Goal: Information Seeking & Learning: Understand process/instructions

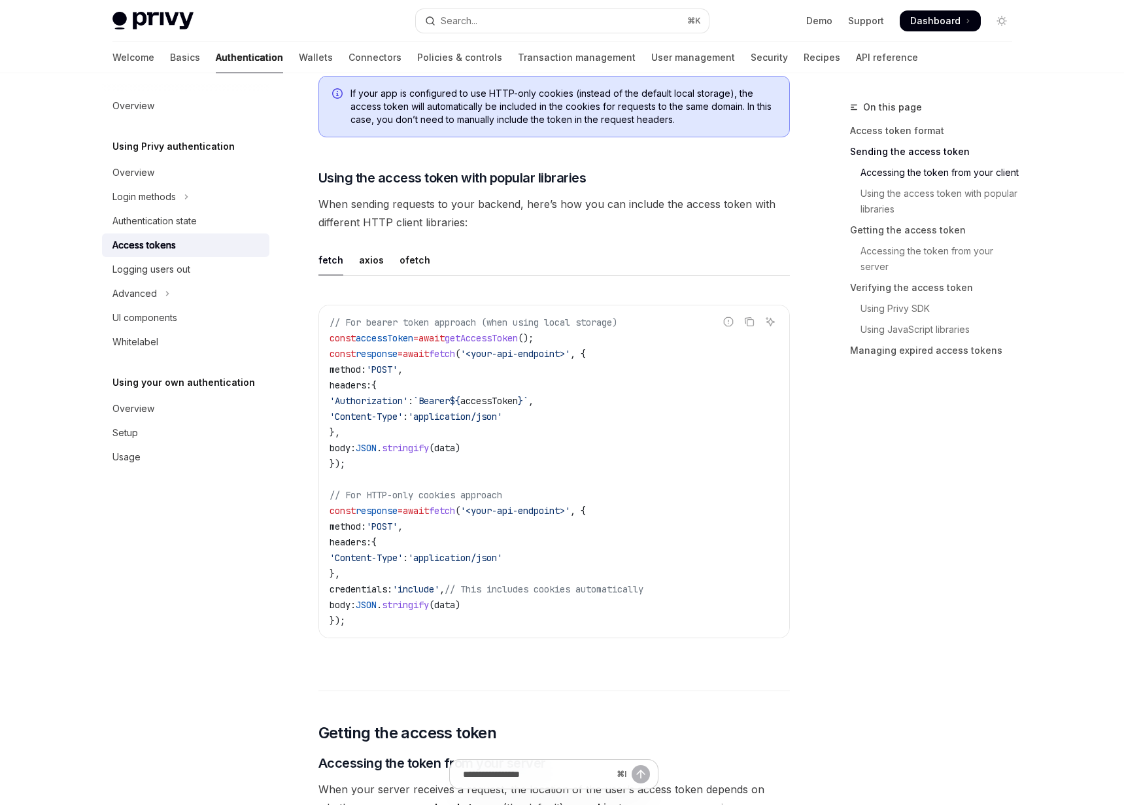
scroll to position [1028, 0]
click at [537, 25] on button "Search... ⌘ K" at bounding box center [562, 21] width 293 height 24
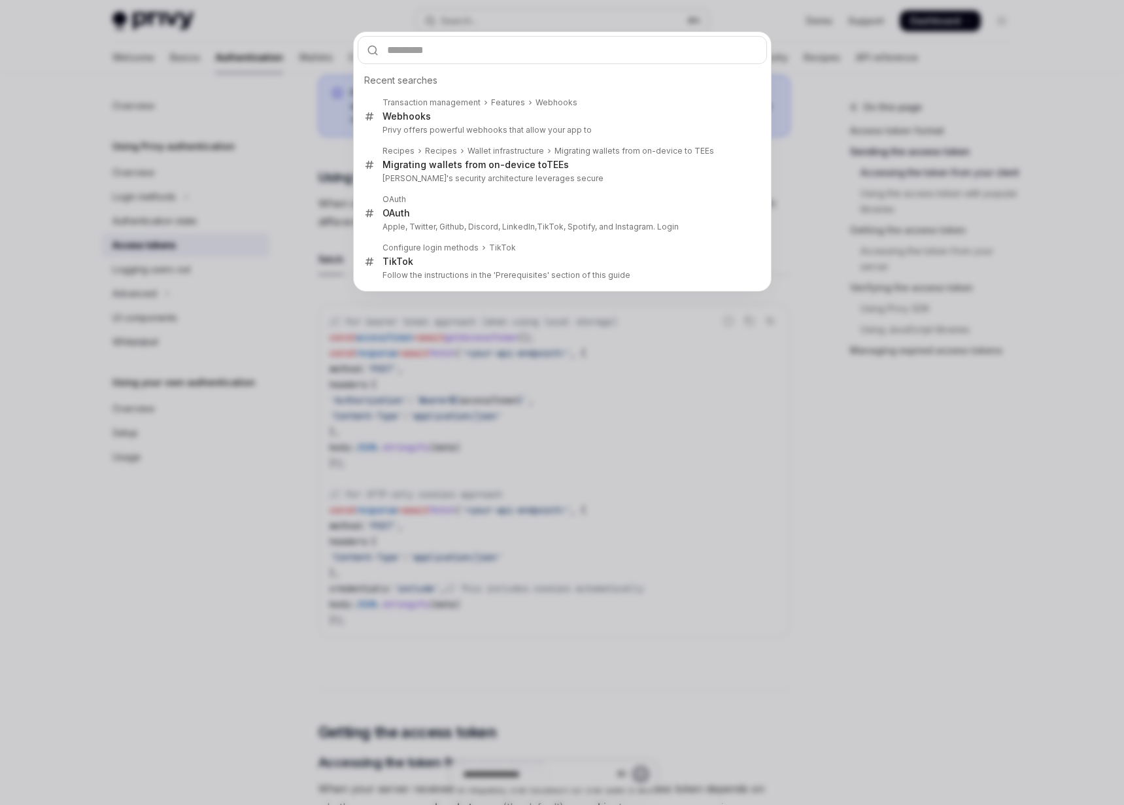
click at [537, 25] on div "Recent searches Transaction management Features Webhooks Webhook s Privy offers…" at bounding box center [562, 402] width 1124 height 805
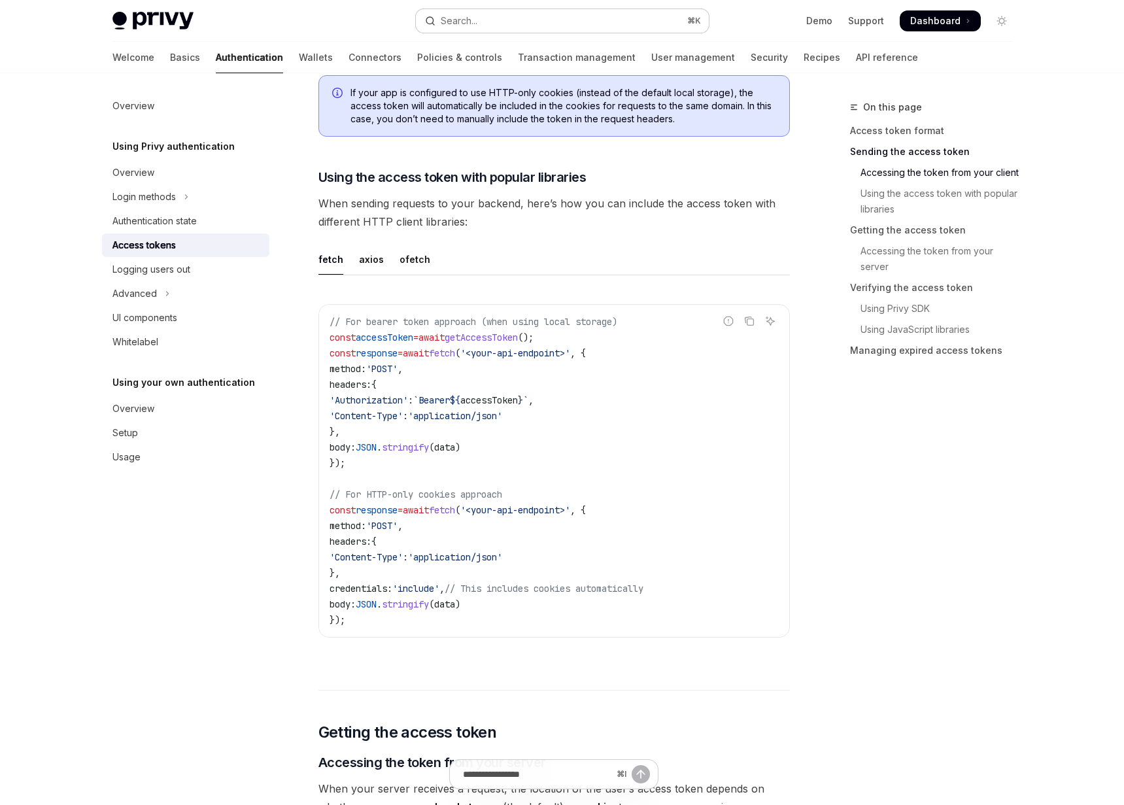
click at [537, 25] on button "Search... ⌘ K" at bounding box center [562, 21] width 293 height 24
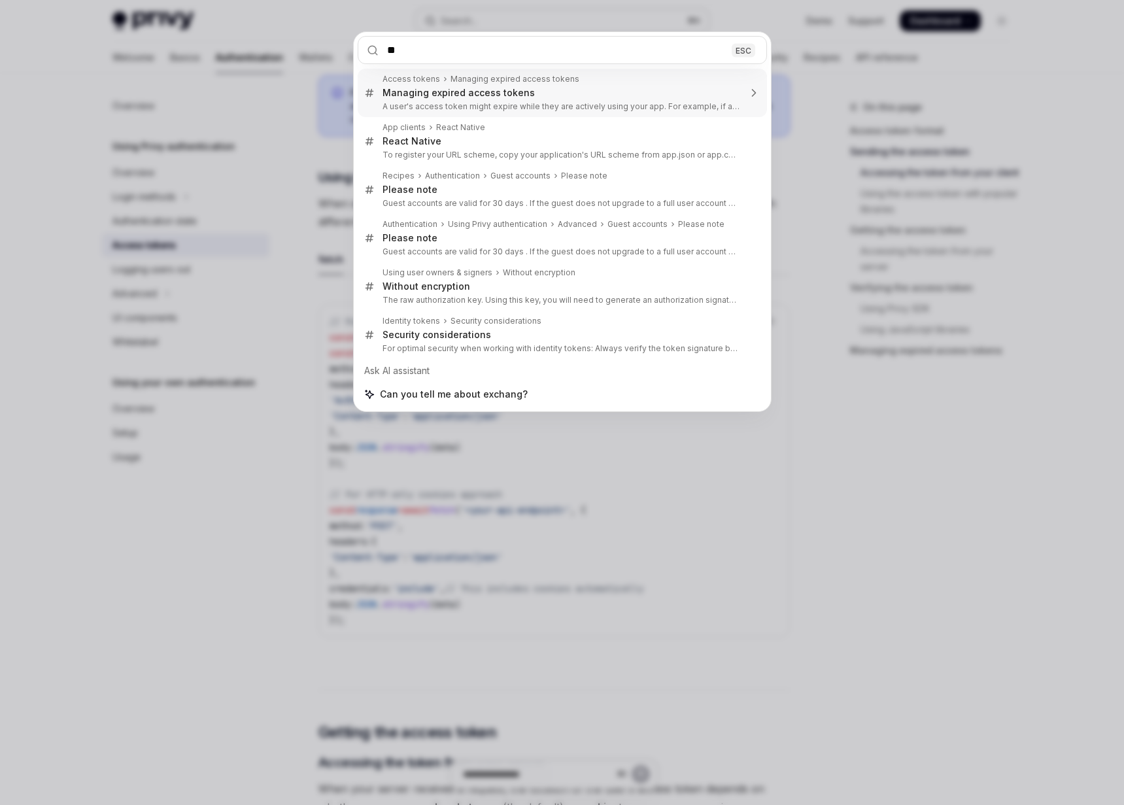
type input "*"
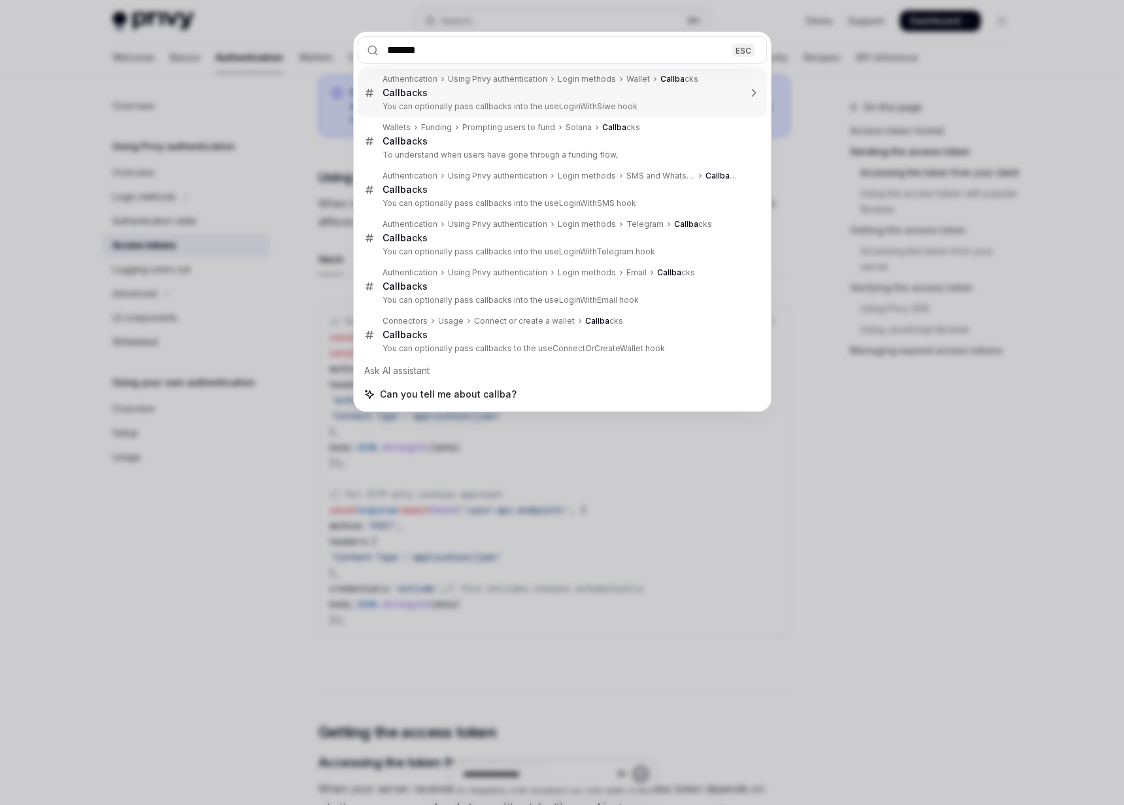
type input "********"
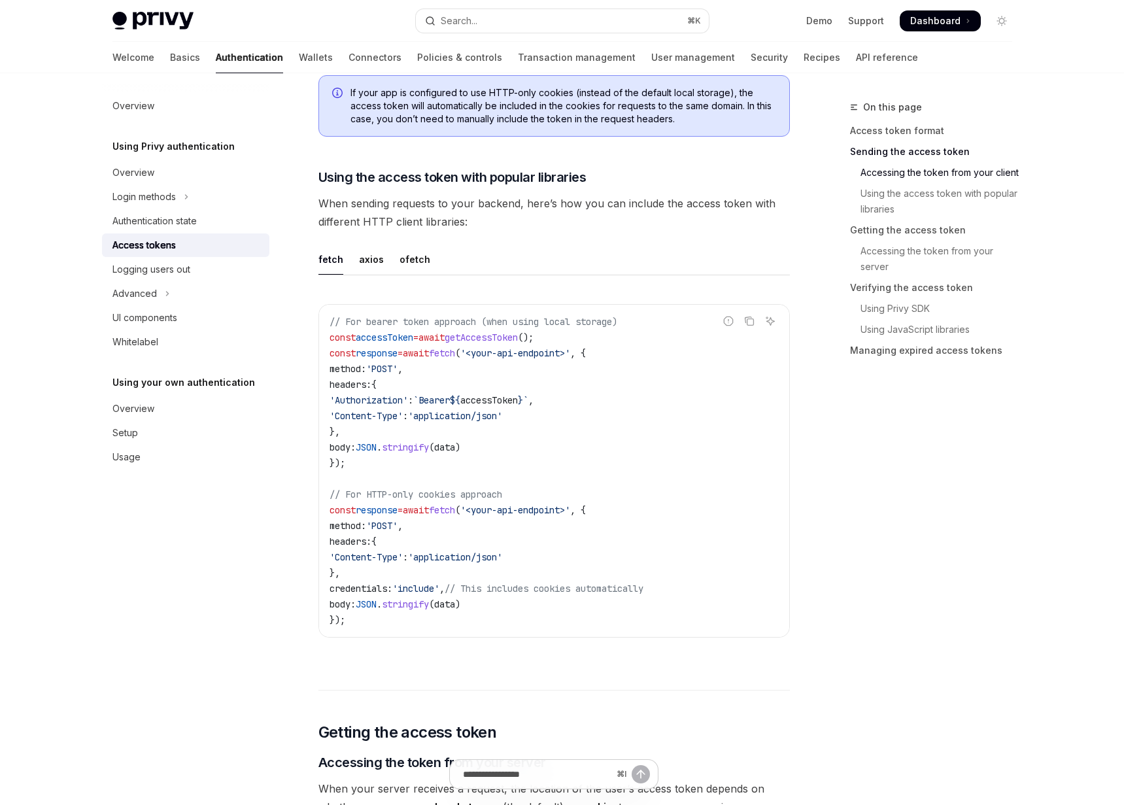
type textarea "*"
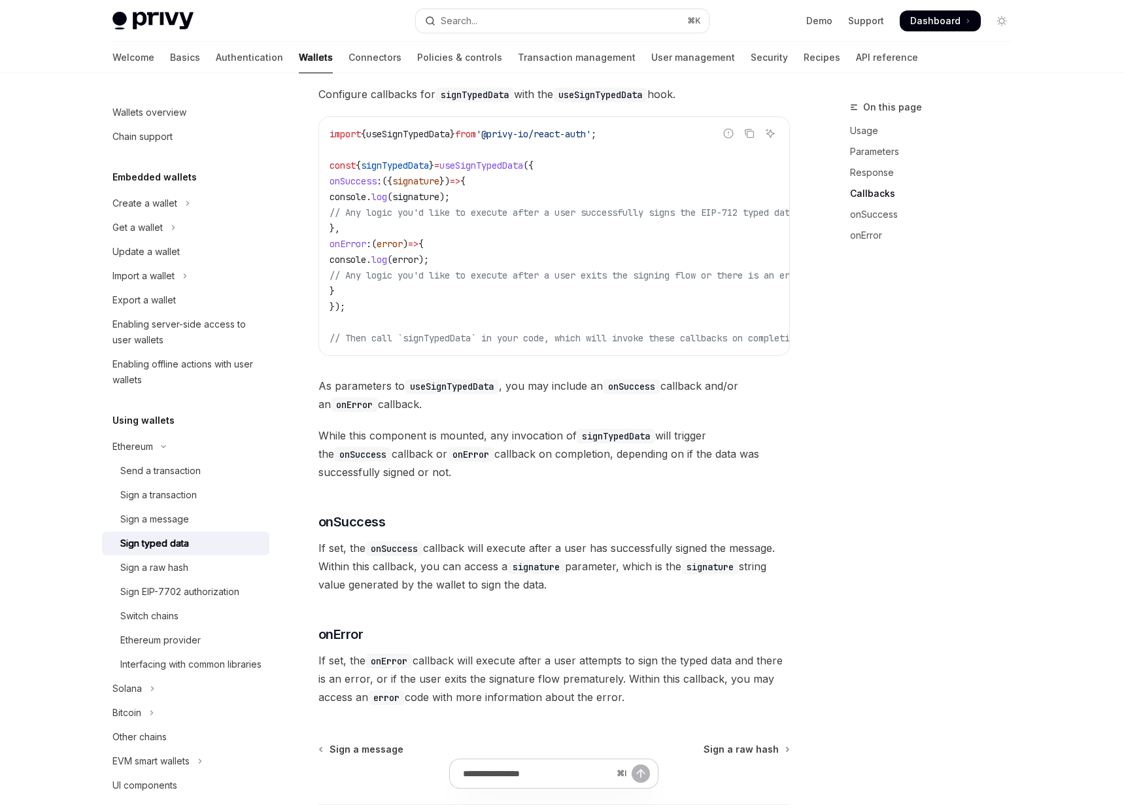
scroll to position [998, 0]
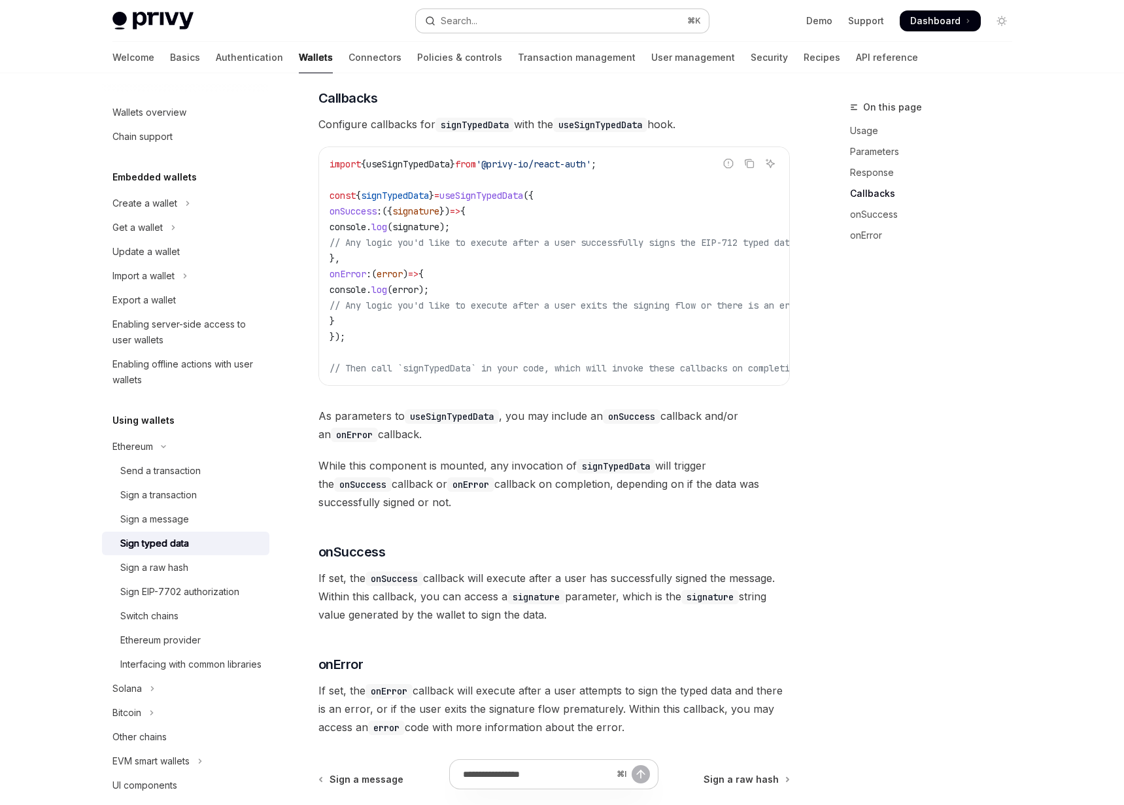
click at [601, 28] on button "Search... ⌘ K" at bounding box center [562, 21] width 293 height 24
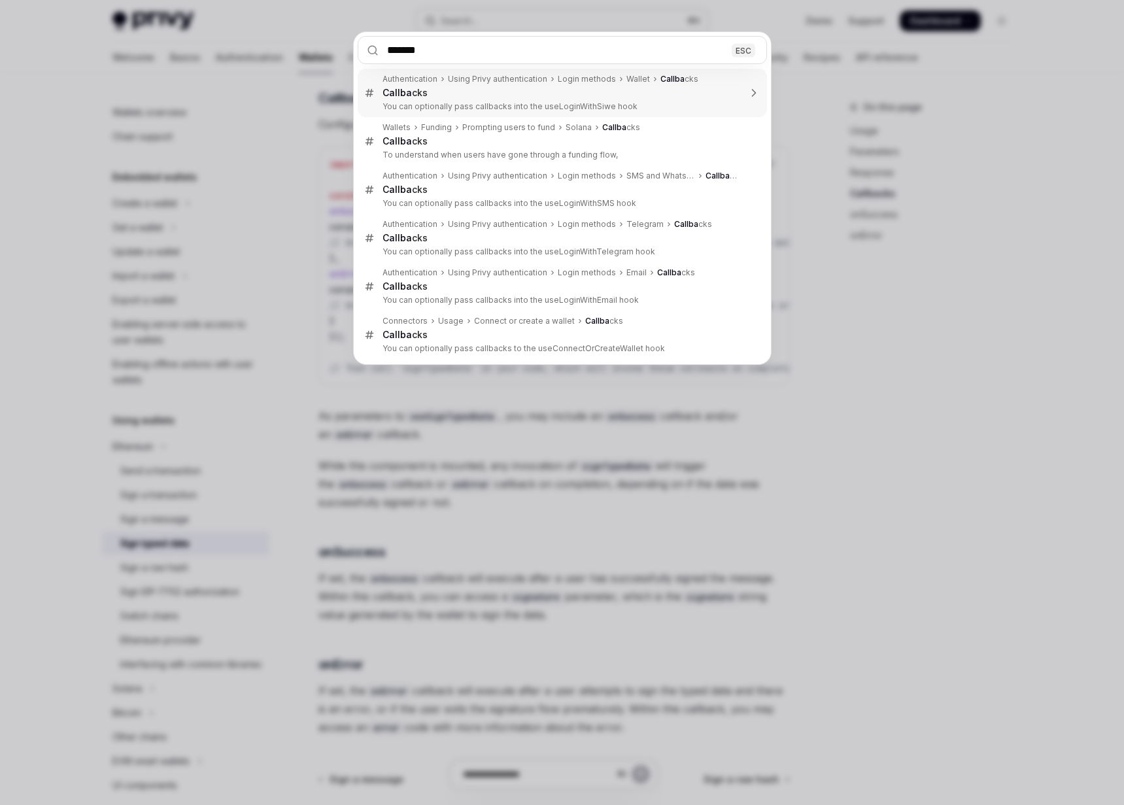
type input "********"
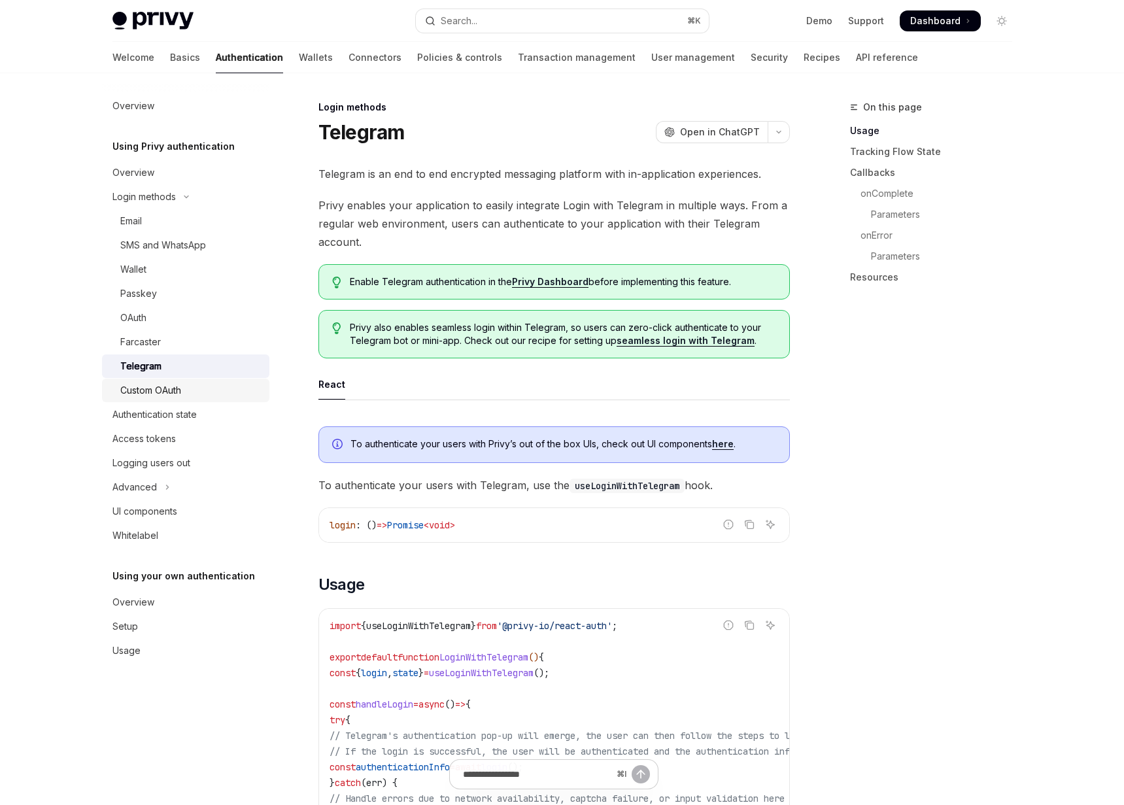
click at [180, 390] on div "Custom OAuth" at bounding box center [150, 390] width 61 height 16
type textarea "*"
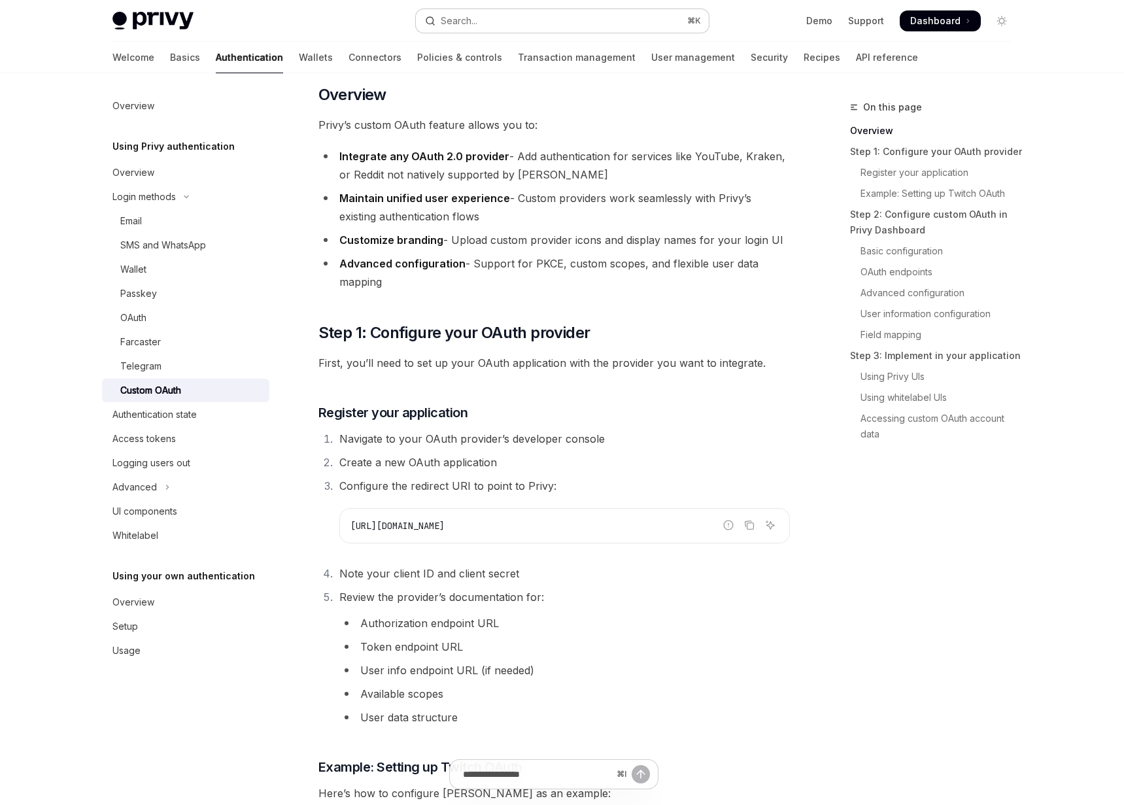
scroll to position [207, 0]
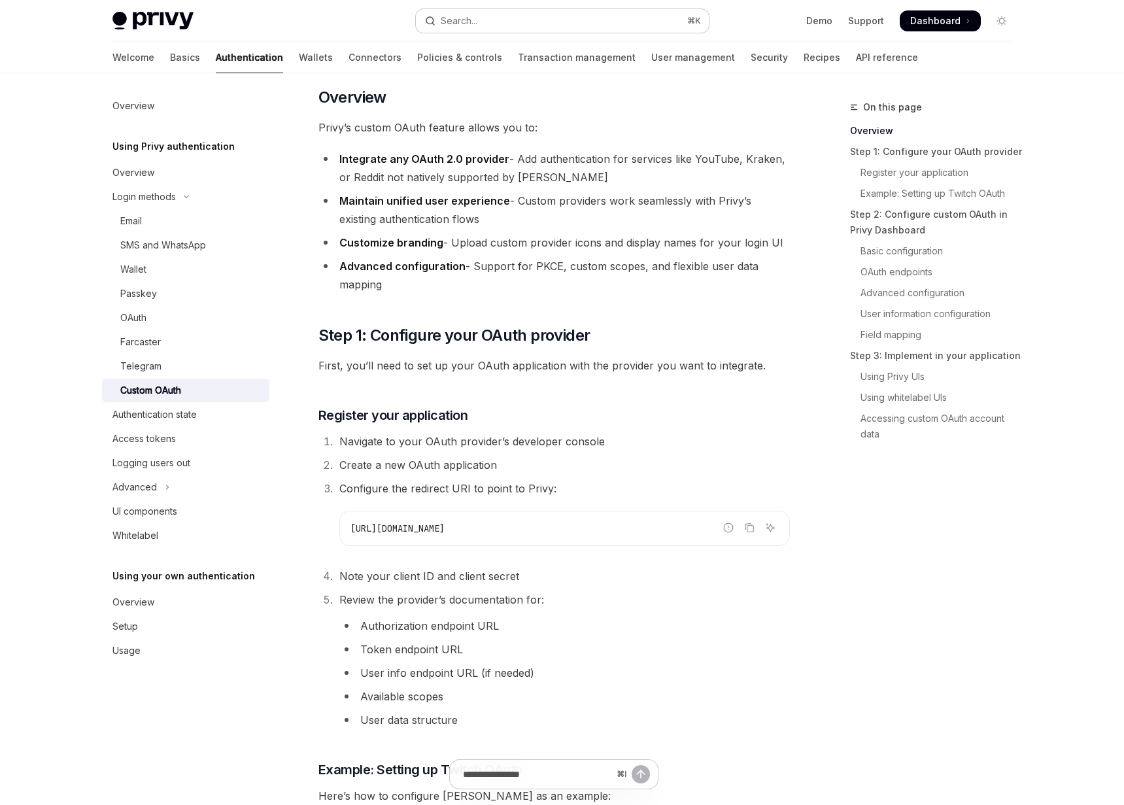
click at [624, 21] on button "Search... ⌘ K" at bounding box center [562, 21] width 293 height 24
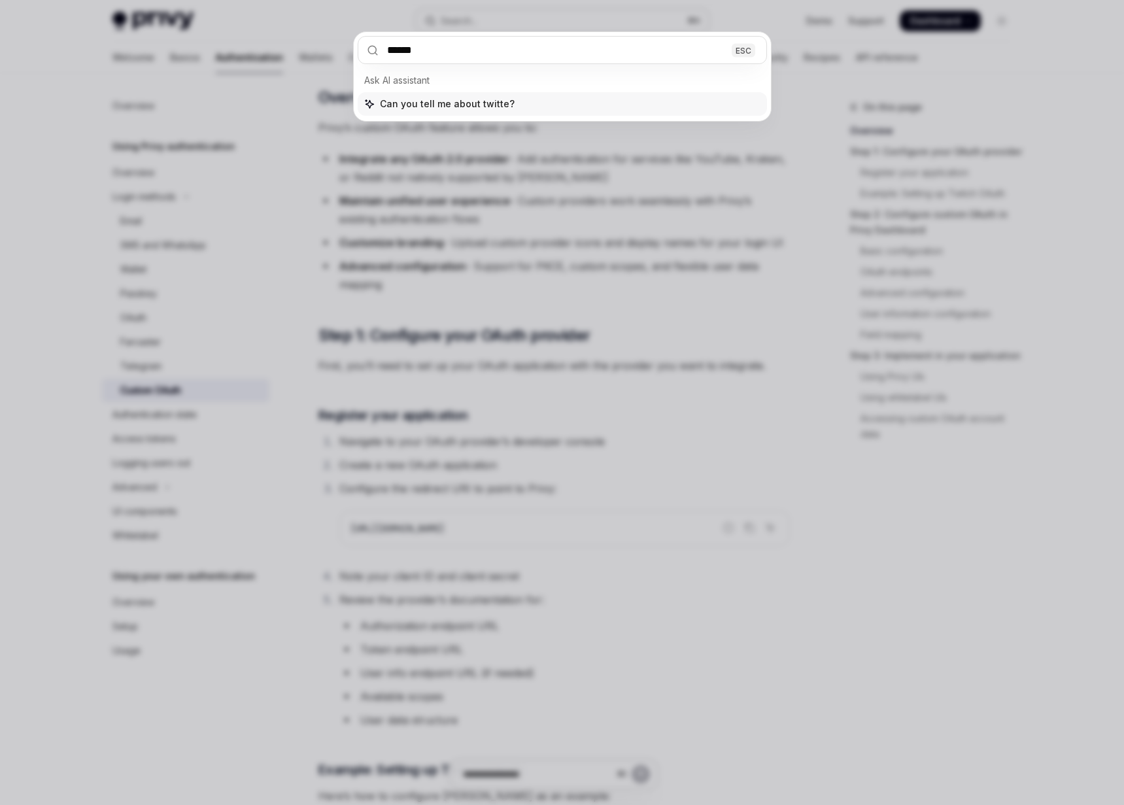
type input "*******"
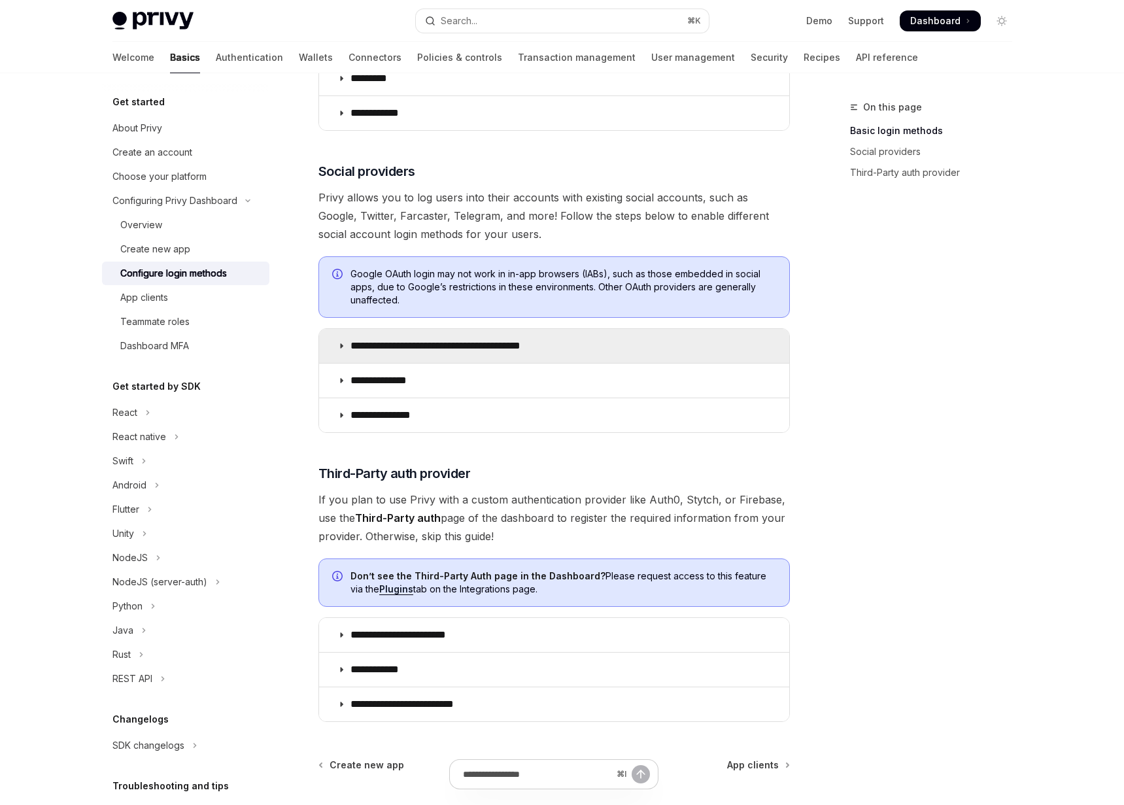
scroll to position [348, 0]
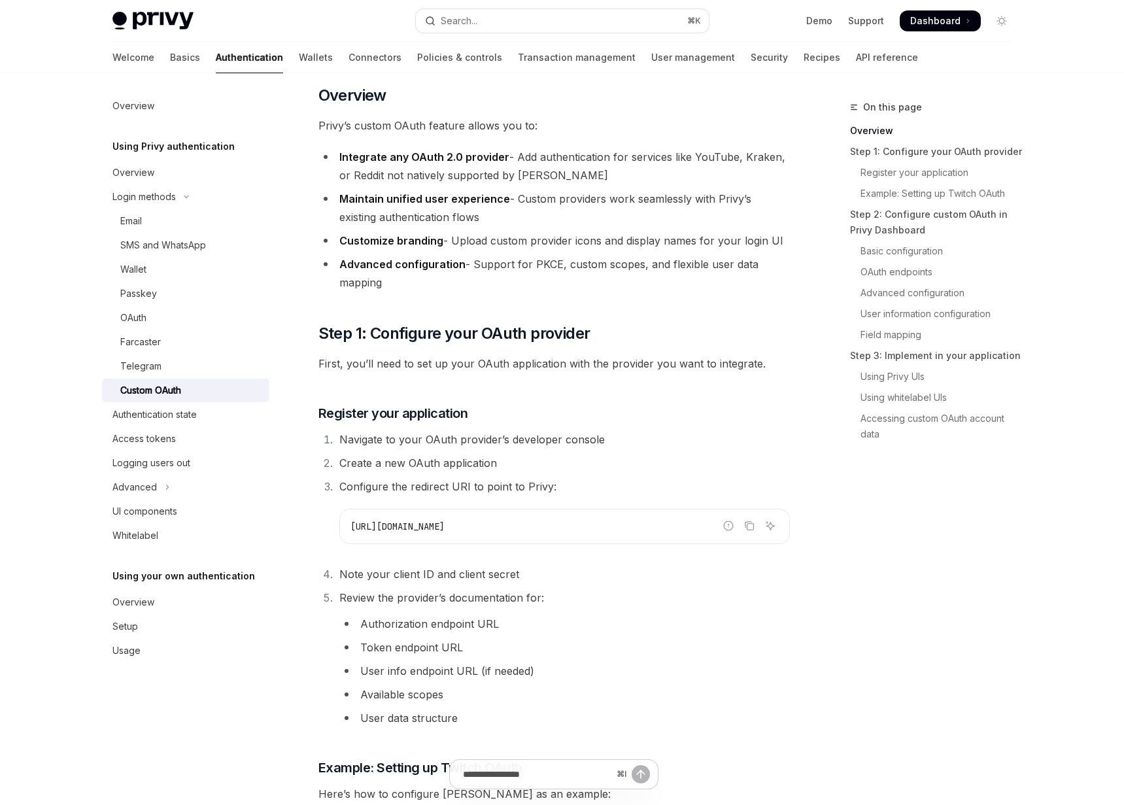
scroll to position [207, 0]
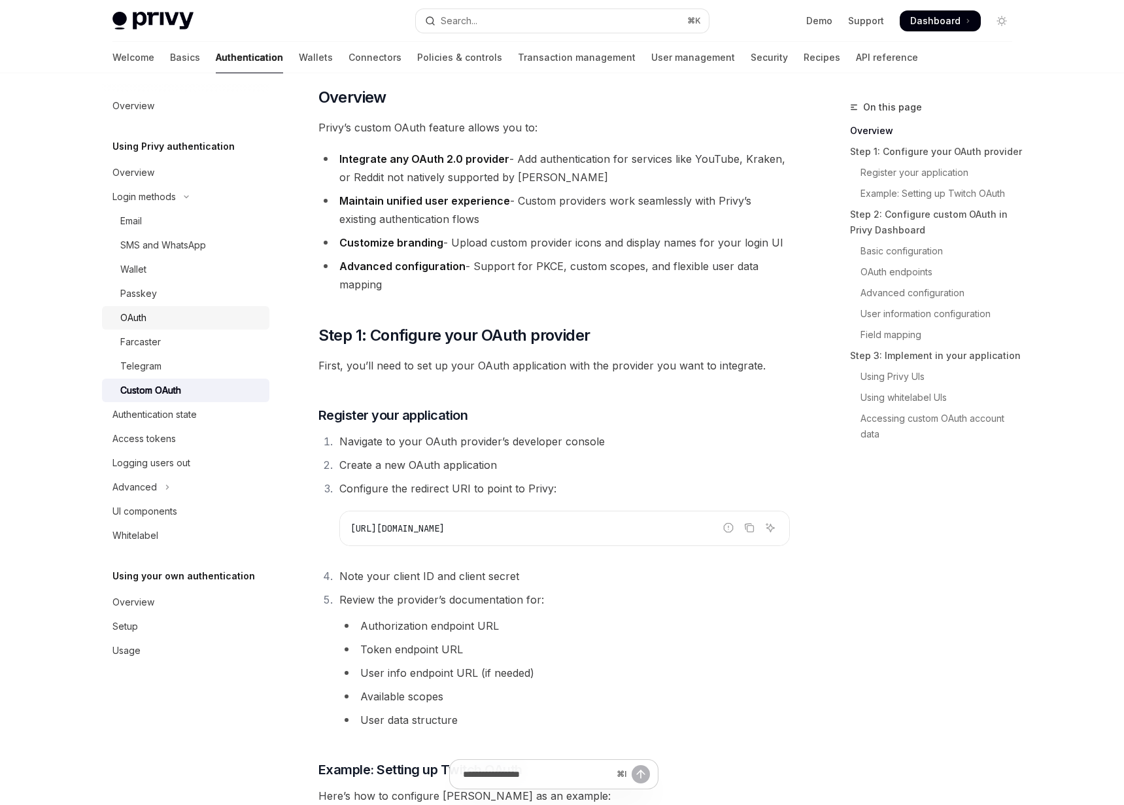
click at [164, 322] on div "OAuth" at bounding box center [190, 318] width 141 height 16
type textarea "*"
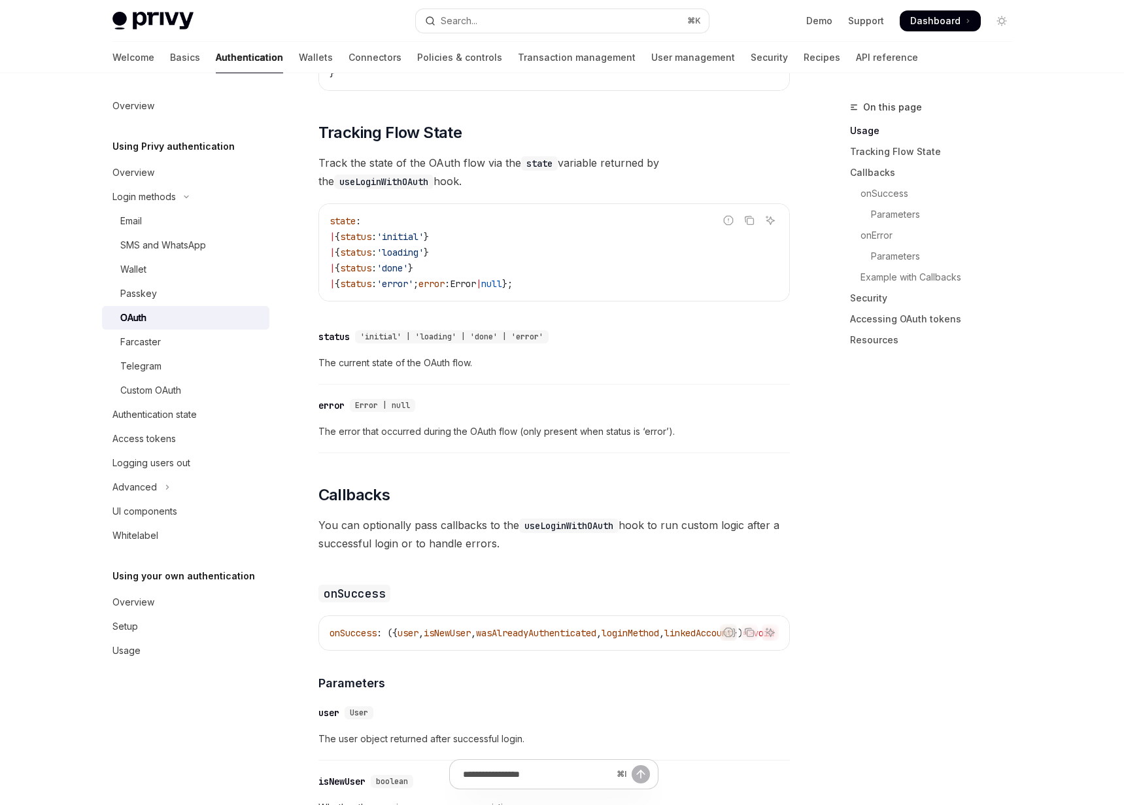
scroll to position [1239, 0]
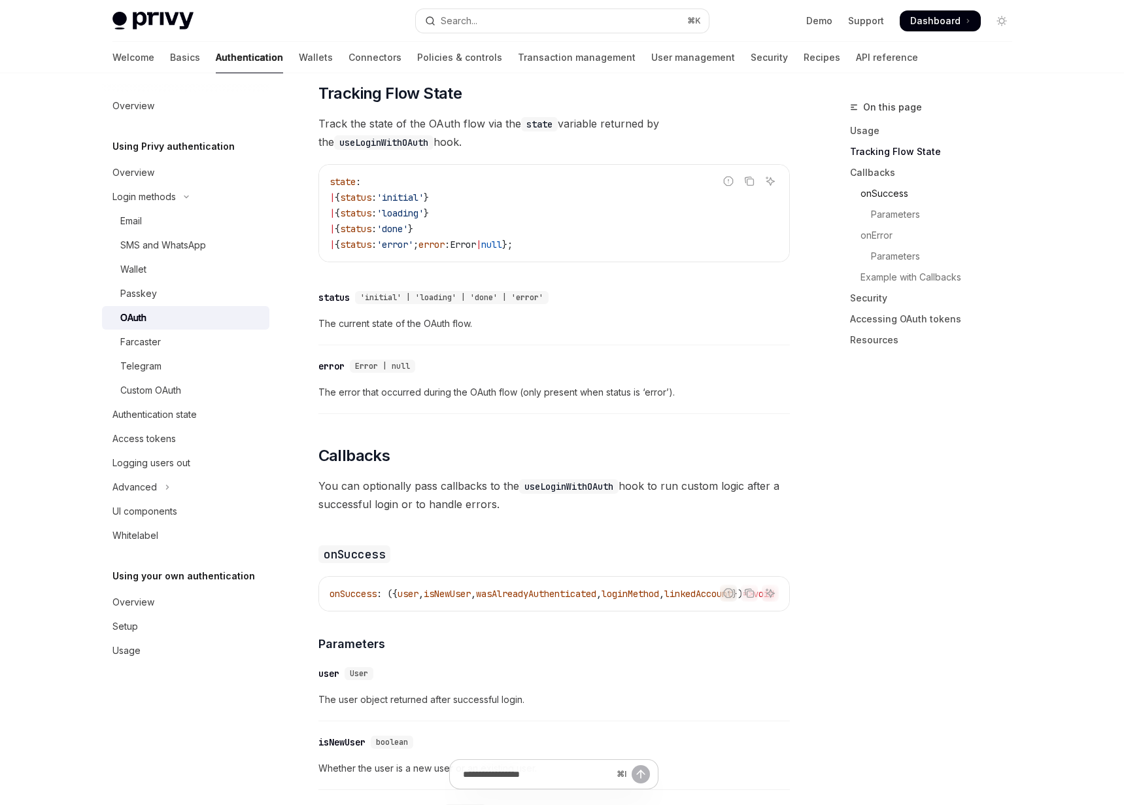
click at [875, 194] on link "onSuccess" at bounding box center [936, 193] width 173 height 21
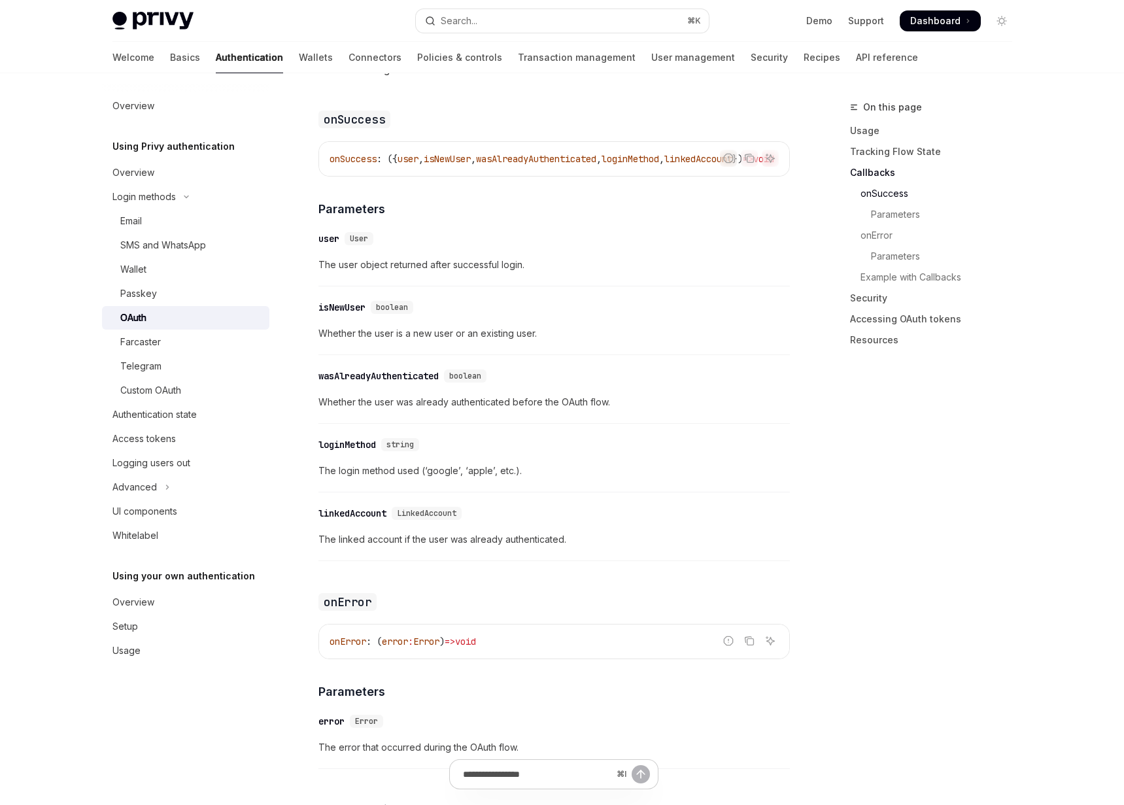
scroll to position [0, 71]
